Goal: Check status: Check status

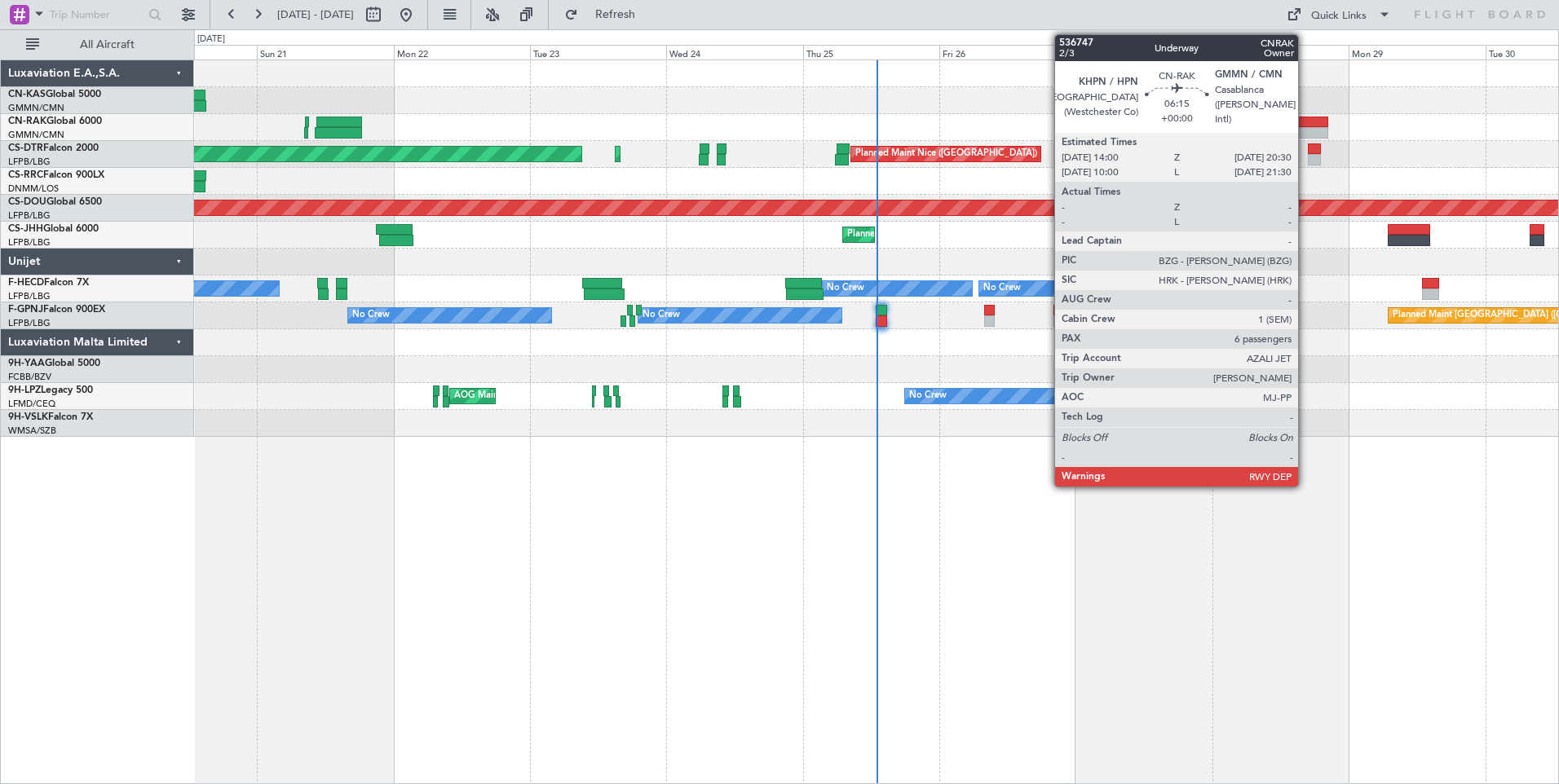
click at [1306, 132] on div at bounding box center [1310, 132] width 38 height 11
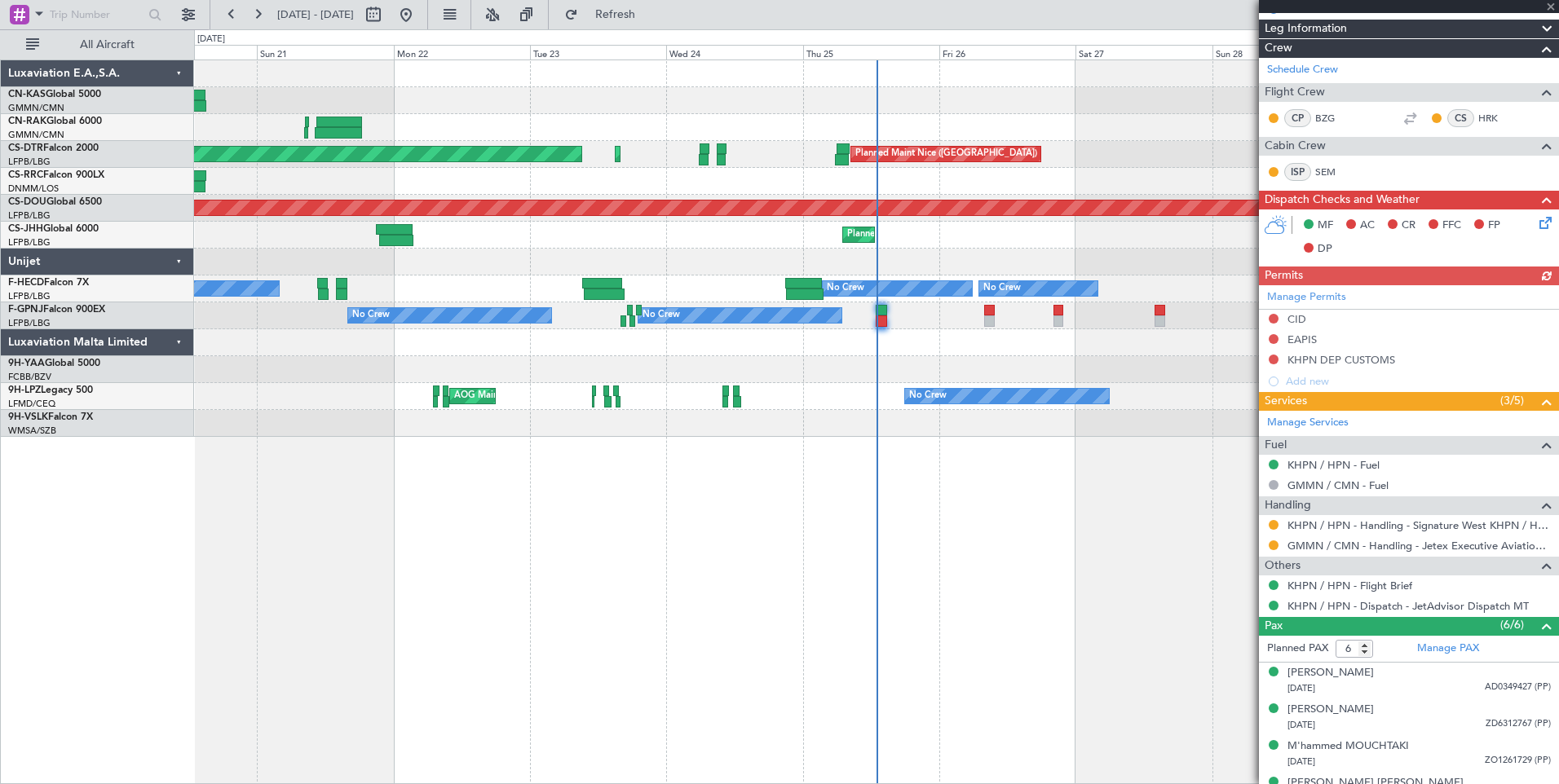
scroll to position [282, 0]
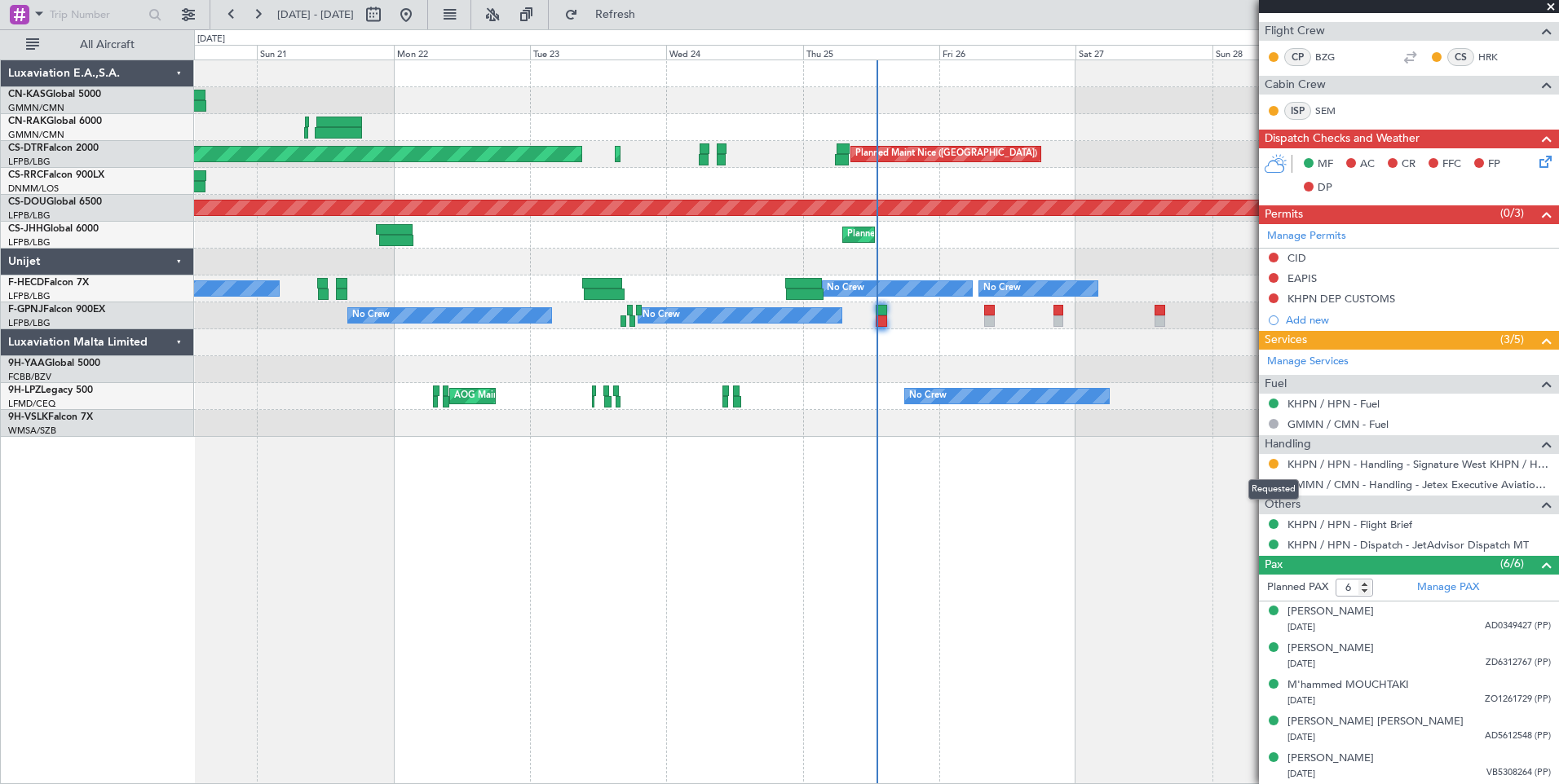
click at [1274, 484] on div "Requested" at bounding box center [1273, 490] width 51 height 20
click at [1273, 487] on button at bounding box center [1273, 485] width 10 height 10
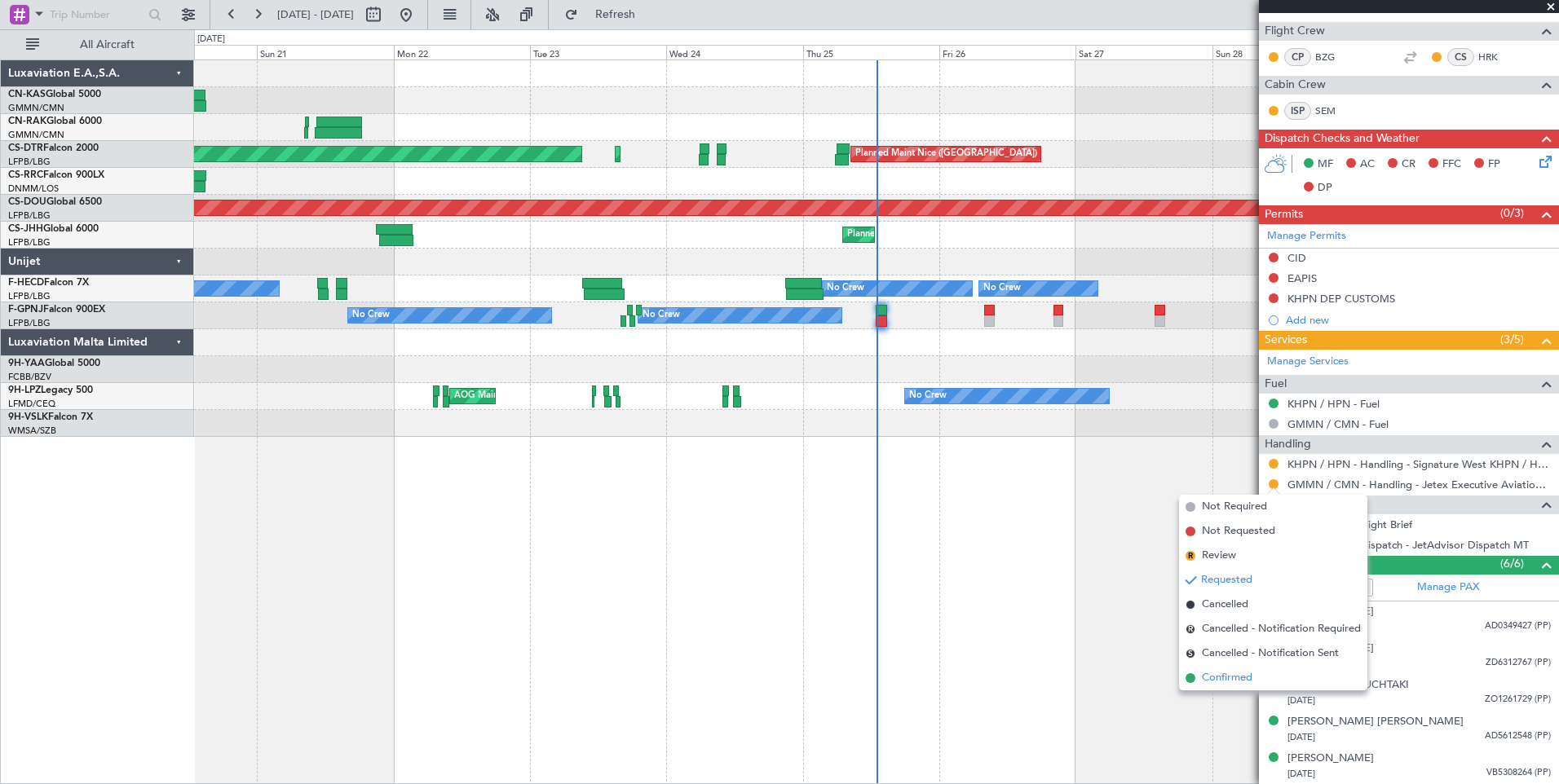
click at [1217, 683] on span "Confirmed" at bounding box center [1226, 678] width 51 height 16
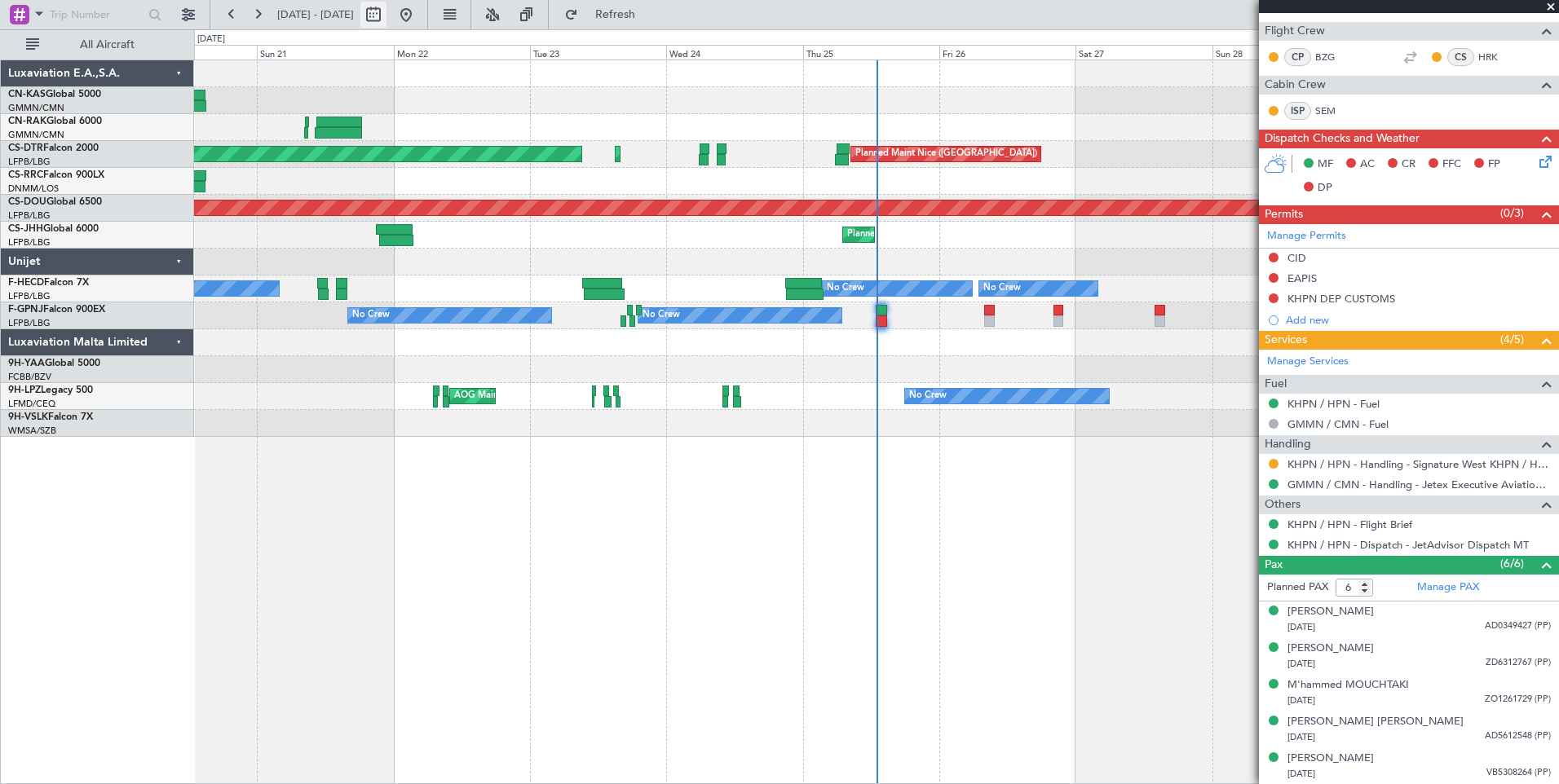
click at [386, 14] on button at bounding box center [373, 15] width 26 height 26
select select "9"
select select "2025"
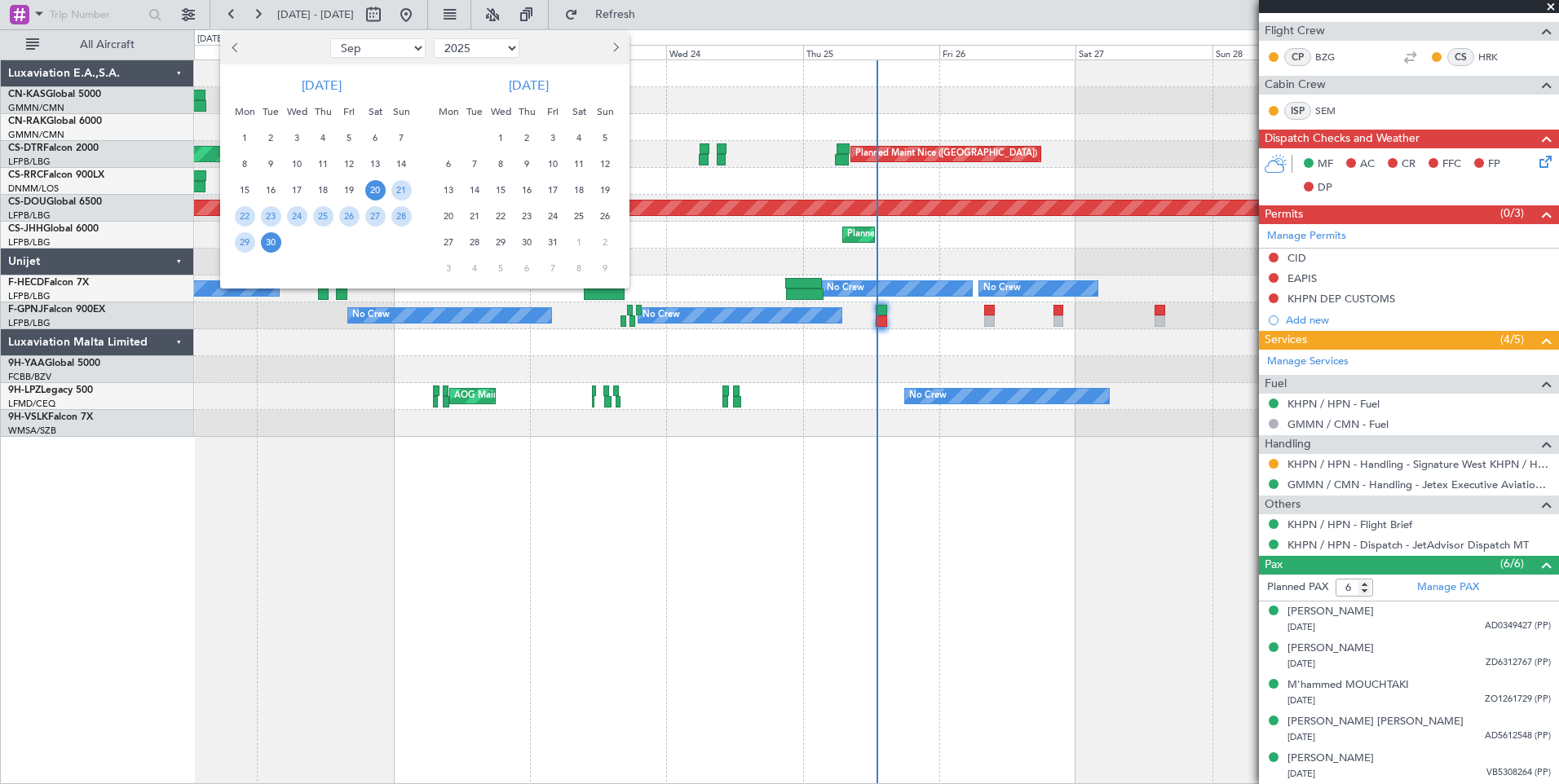
click at [376, 194] on span "20" at bounding box center [375, 190] width 20 height 20
click at [579, 133] on span "4" at bounding box center [579, 138] width 20 height 20
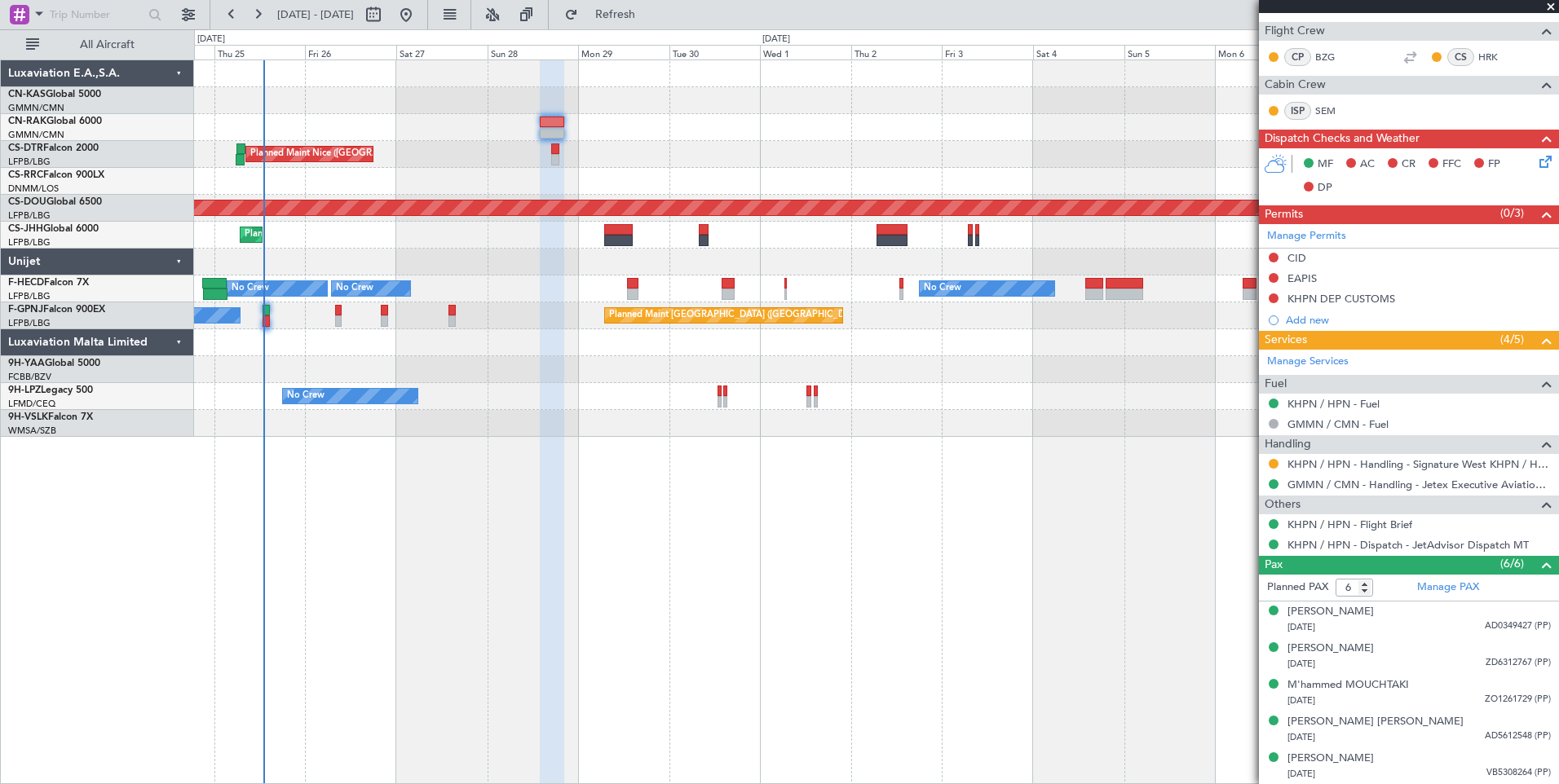
click at [520, 486] on div "Planned Maint Nice ([GEOGRAPHIC_DATA]) Planned Maint Sofia AOG Maint Sofia Plan…" at bounding box center [876, 422] width 1365 height 724
